Goal: Find specific page/section: Find specific page/section

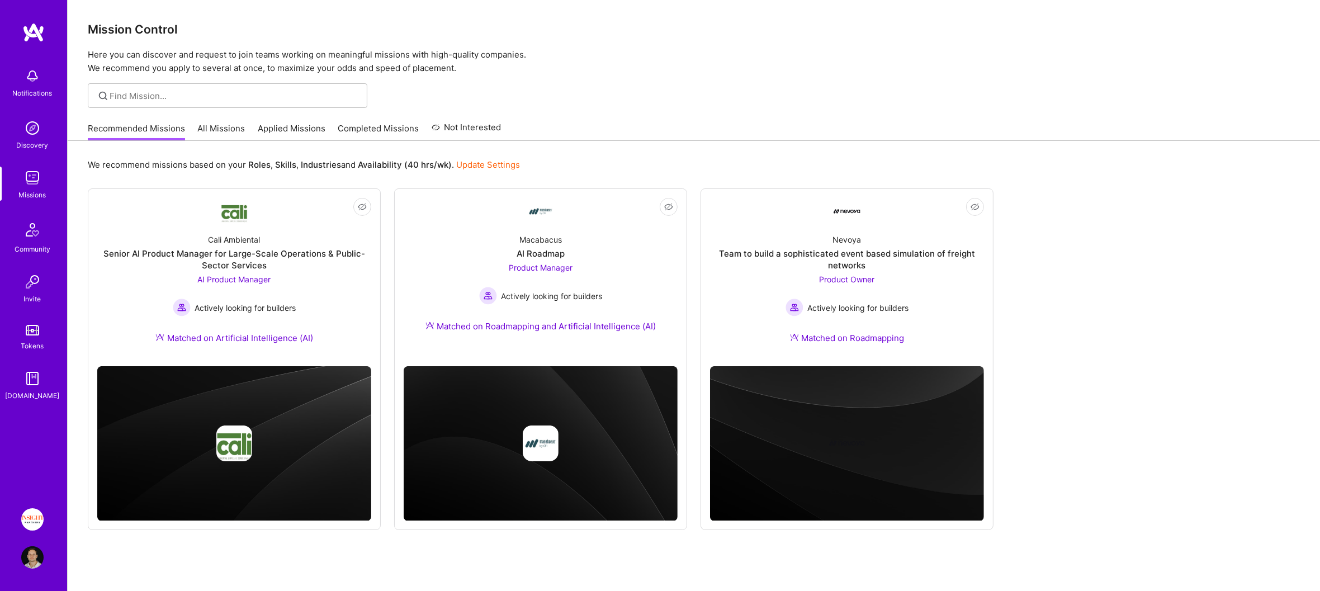
click at [37, 517] on img at bounding box center [32, 519] width 22 height 22
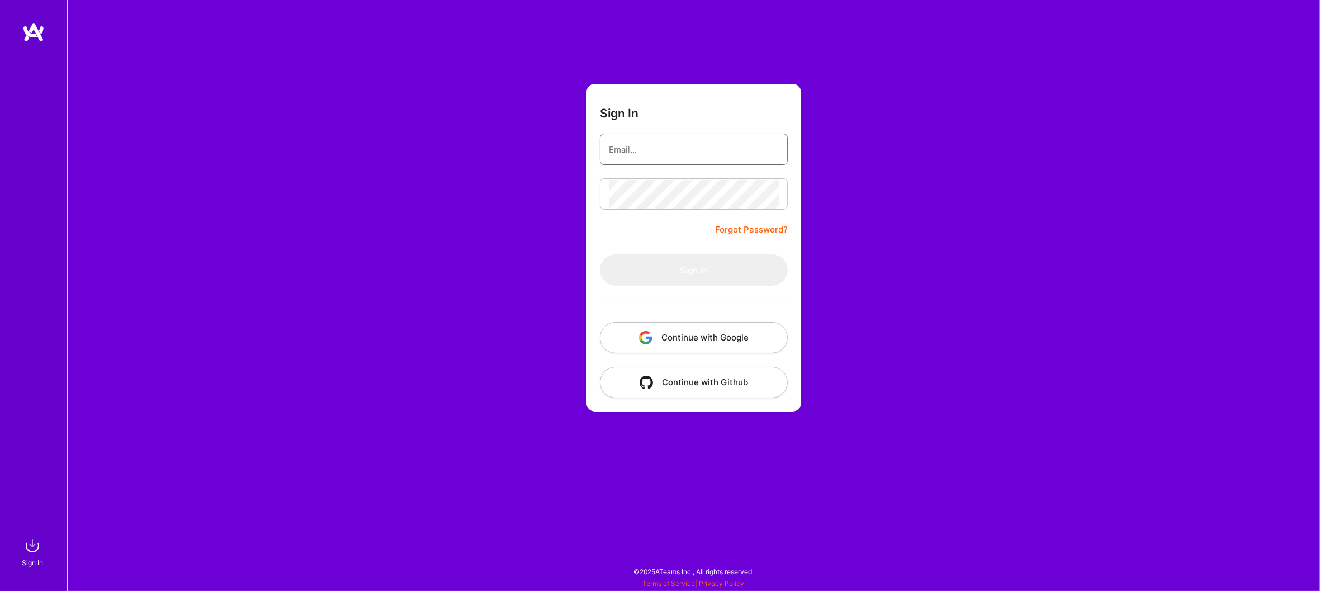
type input "[EMAIL_ADDRESS][DOMAIN_NAME]"
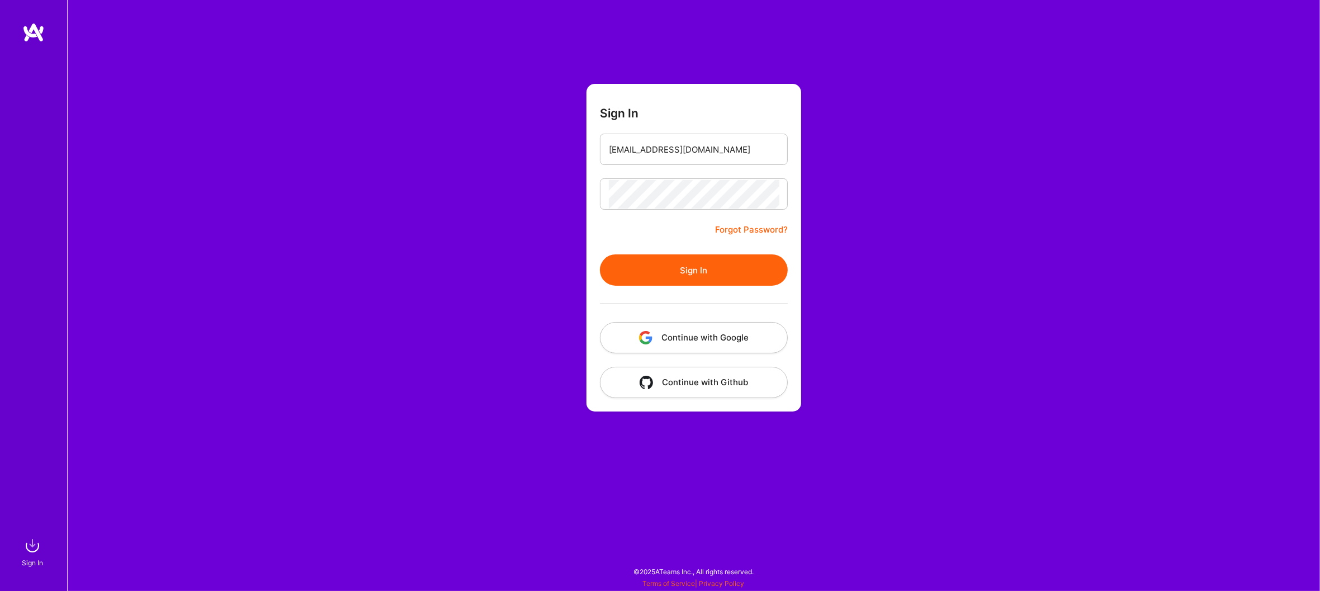
click at [679, 268] on button "Sign In" at bounding box center [694, 269] width 188 height 31
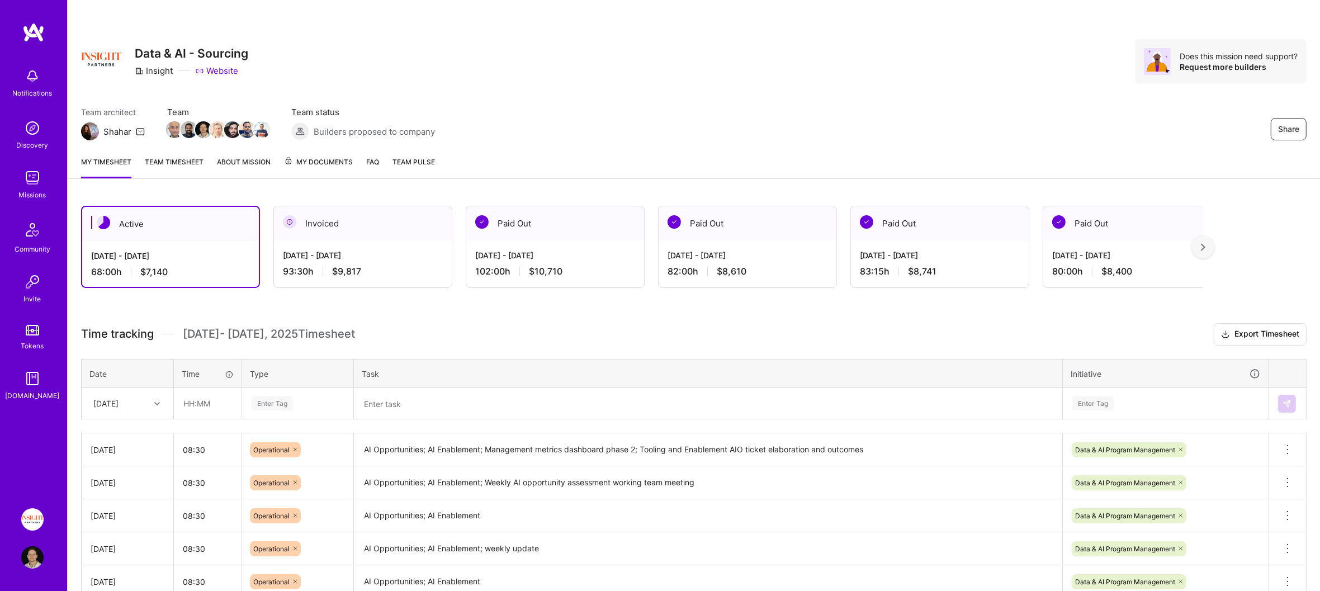
click at [240, 169] on link "About Mission" at bounding box center [244, 167] width 54 height 22
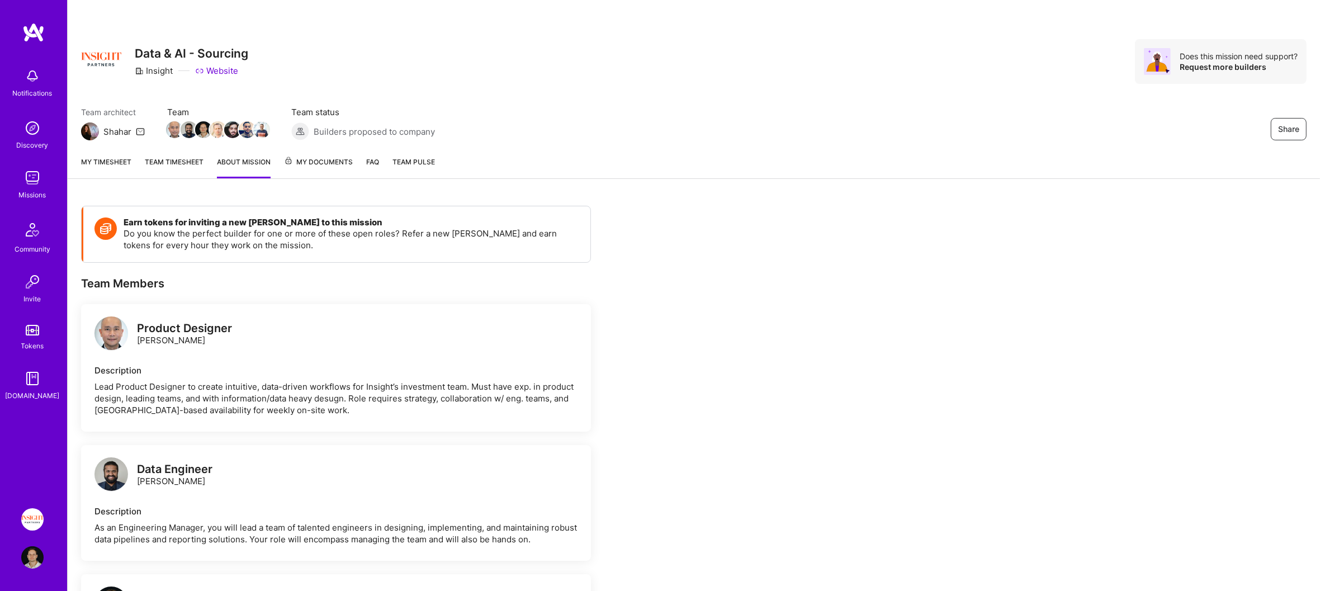
click at [323, 172] on link "My Documents" at bounding box center [318, 167] width 69 height 22
